Goal: Transaction & Acquisition: Purchase product/service

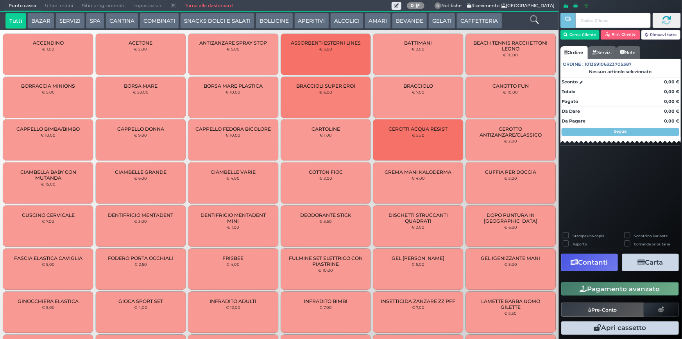
click at [72, 21] on button "SERVIZI" at bounding box center [70, 21] width 29 height 16
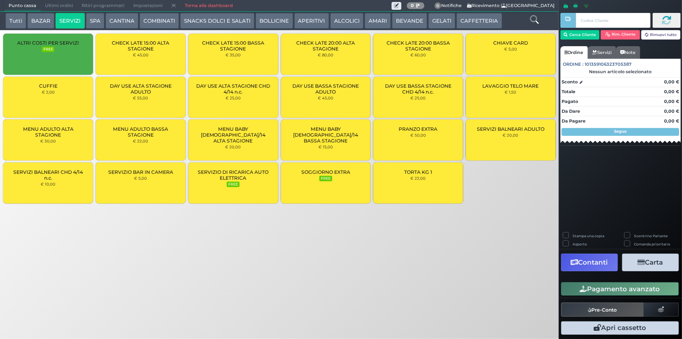
click at [430, 183] on div "TORTA KG 1 € 22,00" at bounding box center [418, 182] width 90 height 41
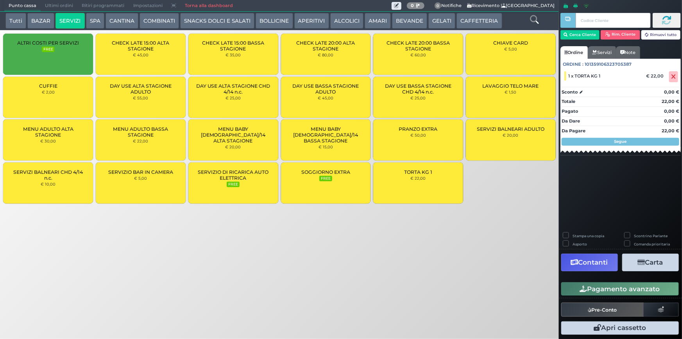
click at [573, 233] on label "Stampa una copia" at bounding box center [589, 235] width 32 height 5
checkbox input "true"
click at [649, 263] on button "Carta" at bounding box center [650, 262] width 57 height 18
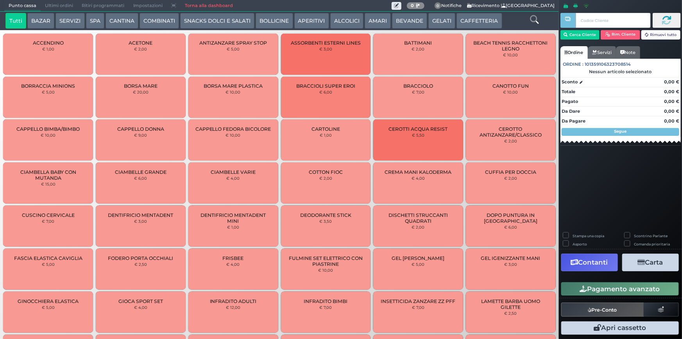
click at [68, 22] on button "SERVIZI" at bounding box center [70, 21] width 29 height 16
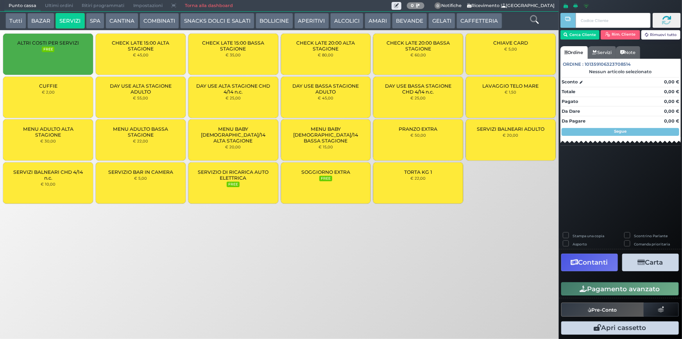
click at [438, 185] on div "TORTA KG 1 € 22,00" at bounding box center [418, 182] width 90 height 41
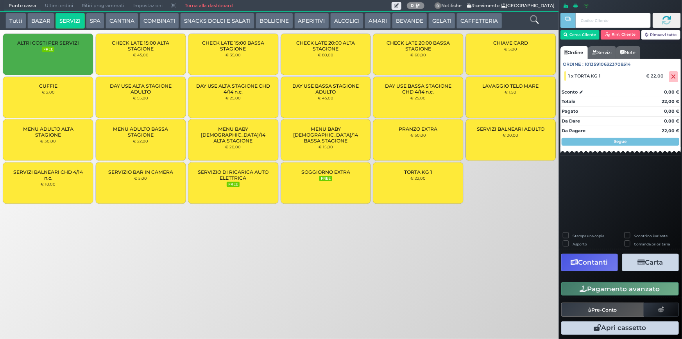
click at [573, 235] on label "Stampa una copia" at bounding box center [589, 235] width 32 height 5
checkbox input "true"
click at [661, 265] on button "Carta" at bounding box center [650, 262] width 57 height 18
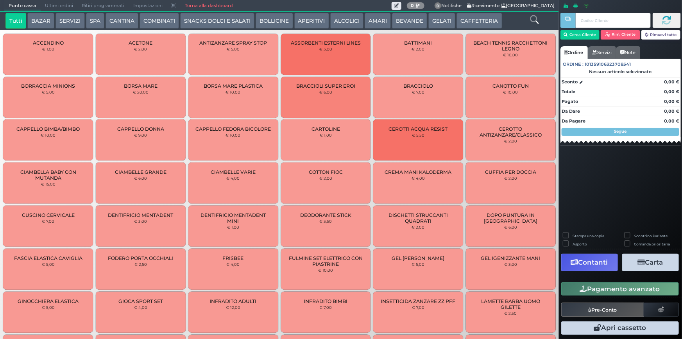
click at [43, 19] on button "BAZAR" at bounding box center [40, 21] width 27 height 16
click at [74, 21] on button "SERVIZI" at bounding box center [70, 21] width 29 height 16
